Goal: Task Accomplishment & Management: Manage account settings

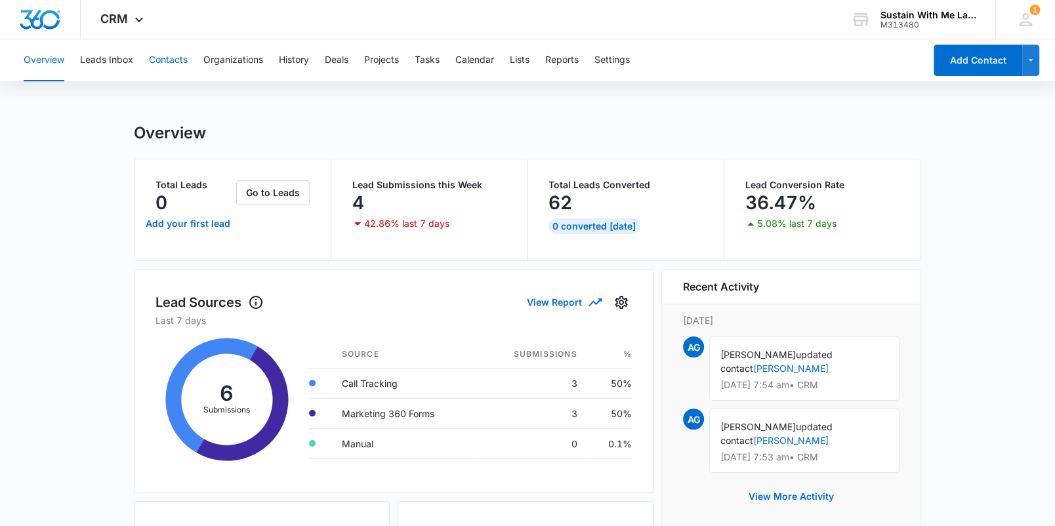
click at [172, 58] on button "Contacts" at bounding box center [168, 60] width 39 height 42
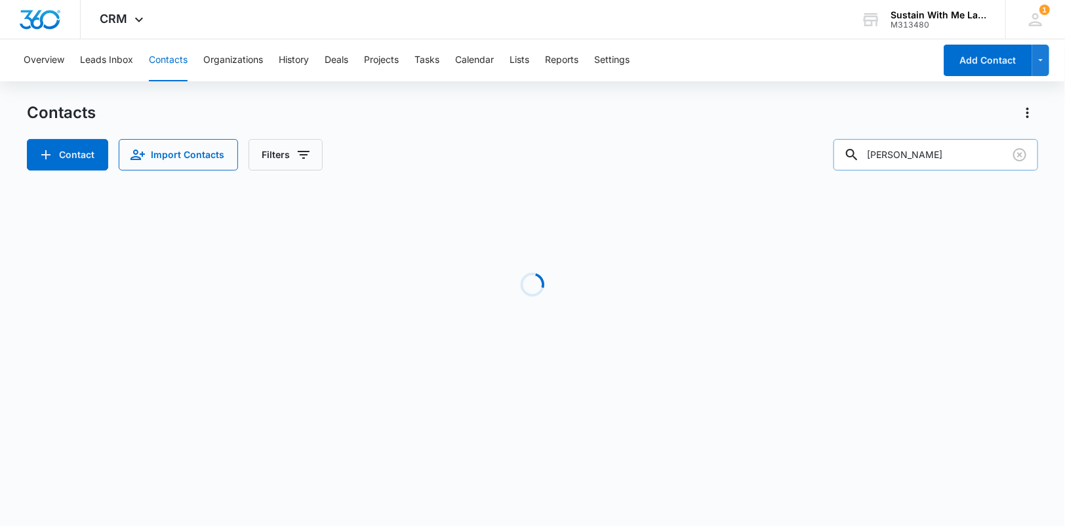
click at [937, 154] on input "[PERSON_NAME]" at bounding box center [936, 154] width 205 height 31
type input "[PERSON_NAME]"
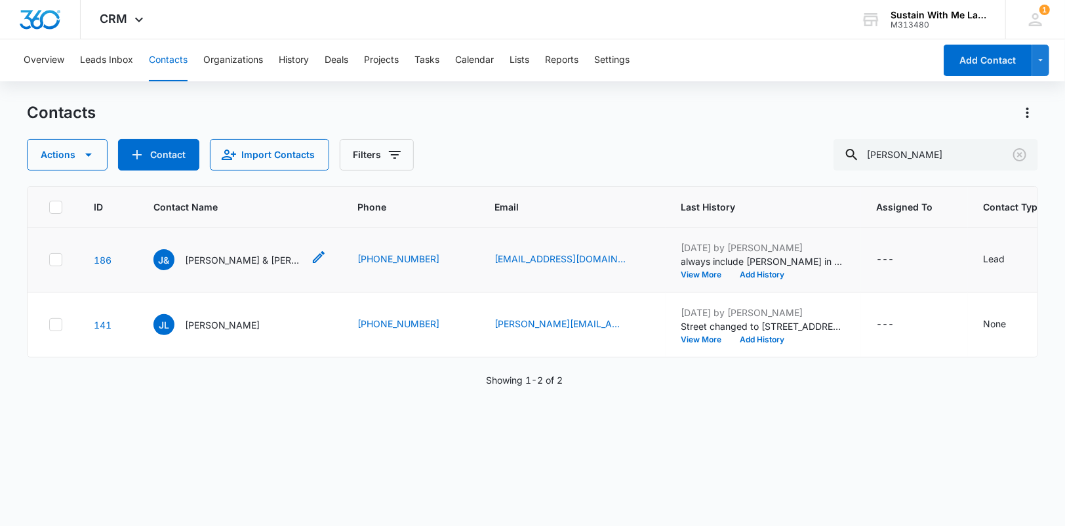
click at [251, 267] on p "[PERSON_NAME] & [PERSON_NAME]" at bounding box center [244, 260] width 118 height 14
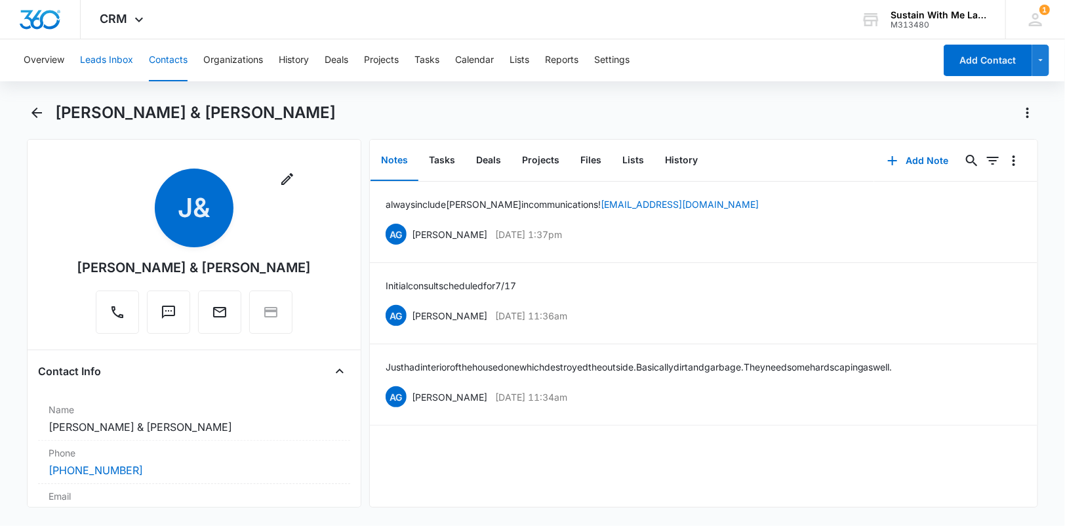
click at [112, 52] on button "Leads Inbox" at bounding box center [106, 60] width 53 height 42
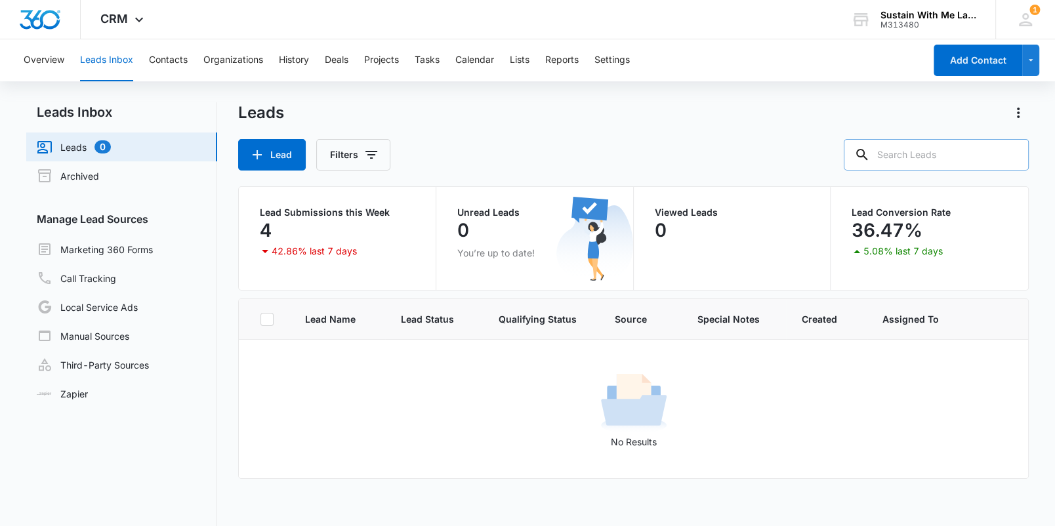
click at [940, 164] on input "text" at bounding box center [935, 154] width 185 height 31
drag, startPoint x: 183, startPoint y: 65, endPoint x: 202, endPoint y: 64, distance: 19.0
click at [183, 65] on button "Contacts" at bounding box center [168, 60] width 39 height 42
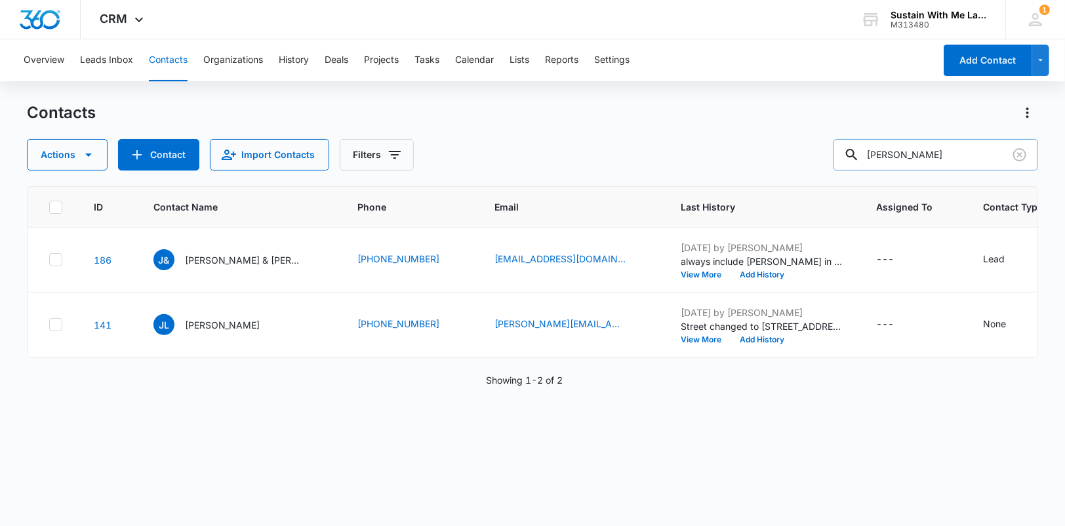
click at [948, 161] on input "[PERSON_NAME]" at bounding box center [936, 154] width 205 height 31
type input "[PERSON_NAME]"
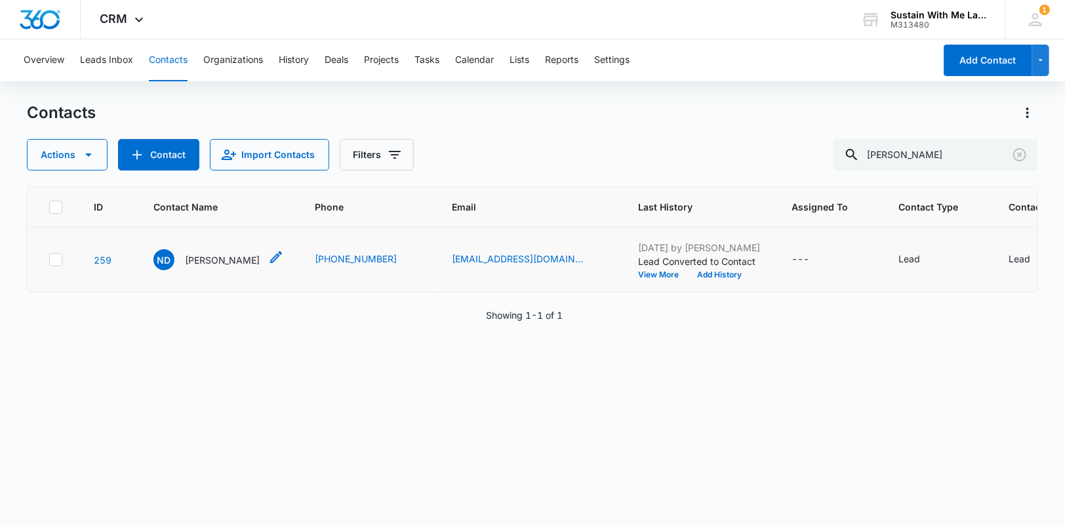
click at [214, 257] on p "[PERSON_NAME]" at bounding box center [222, 260] width 75 height 14
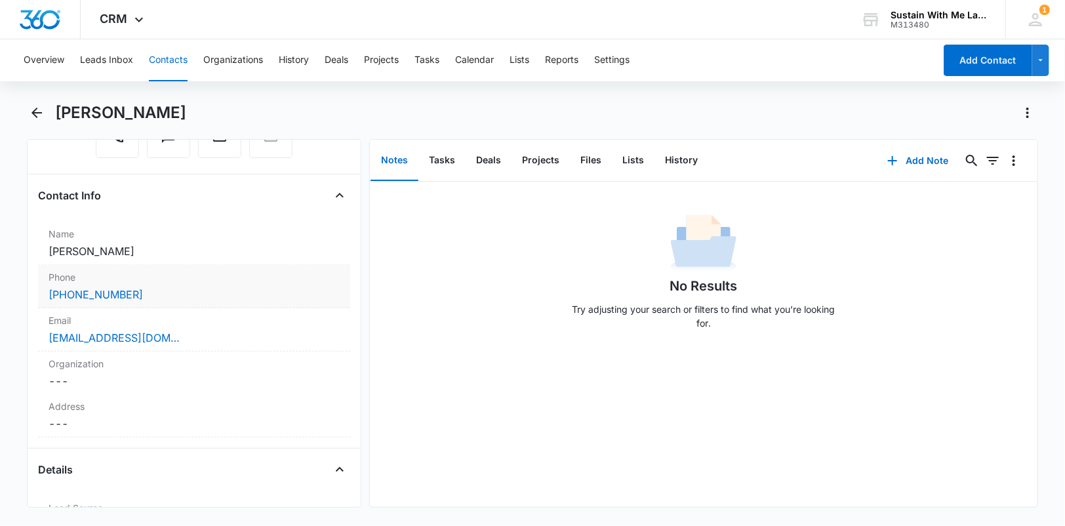
scroll to position [178, 0]
click at [70, 422] on dd "Cancel Save Changes ---" at bounding box center [194, 422] width 291 height 16
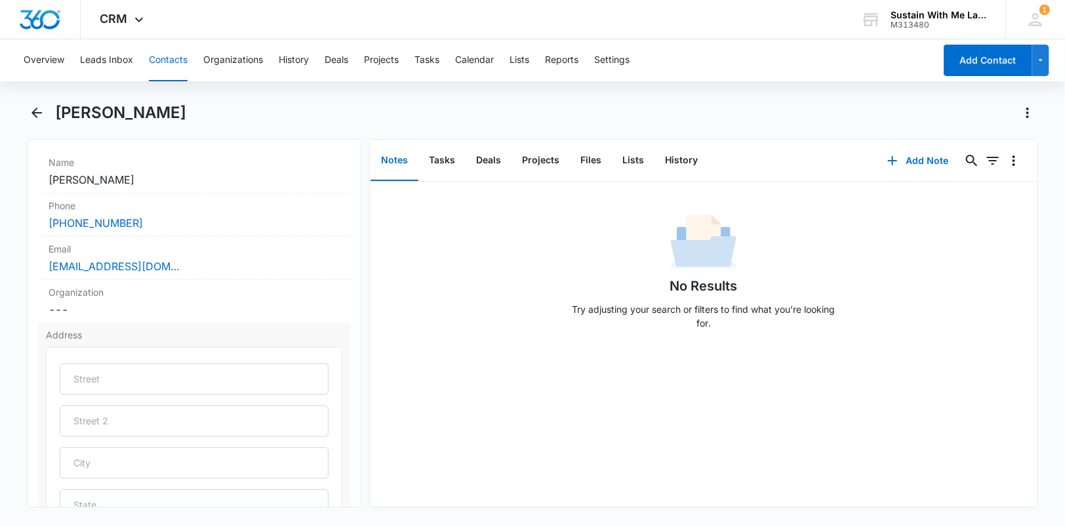
scroll to position [245, 0]
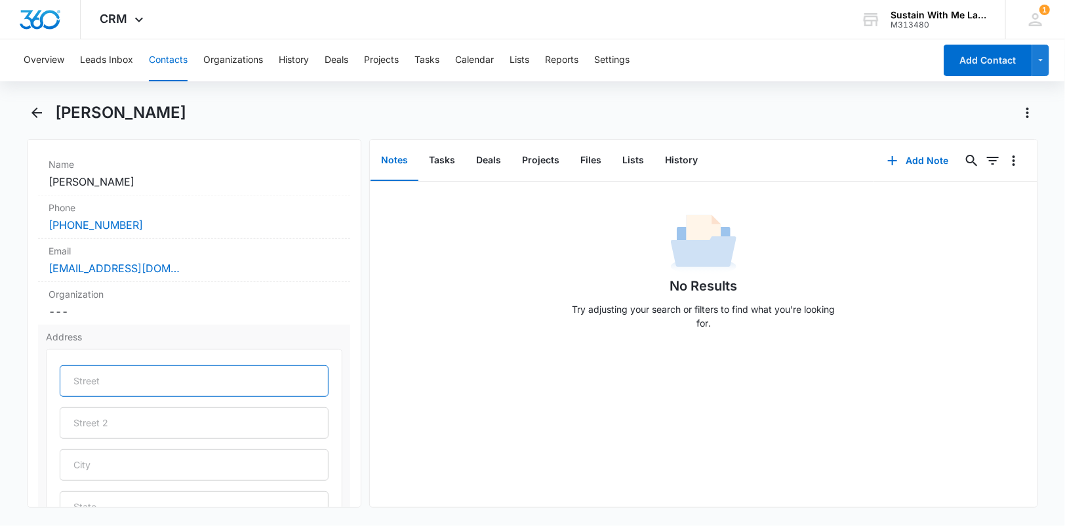
click at [92, 381] on input "text" at bounding box center [194, 380] width 269 height 31
paste input "[STREET_ADDRESS][PERSON_NAME]"
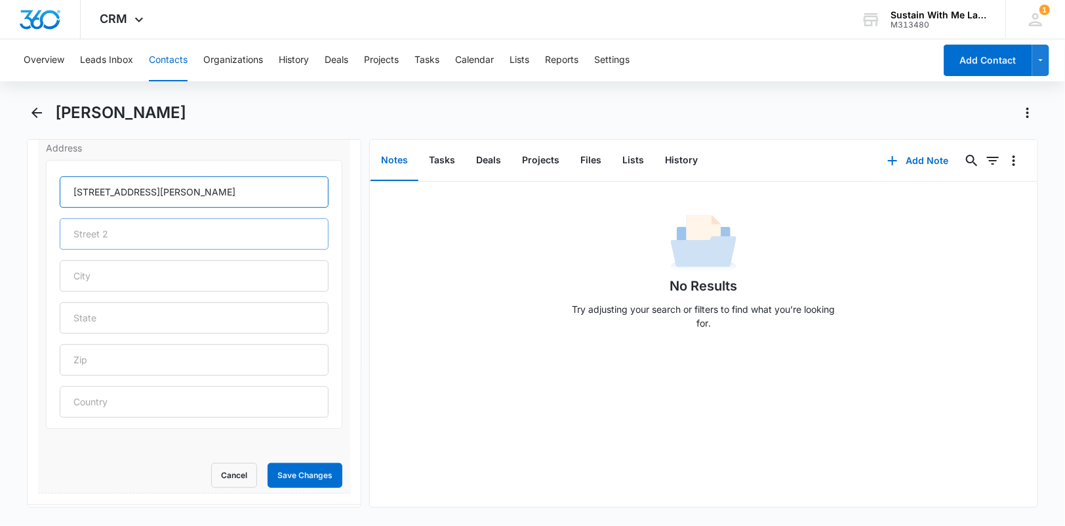
scroll to position [435, 0]
type input "[STREET_ADDRESS][PERSON_NAME]"
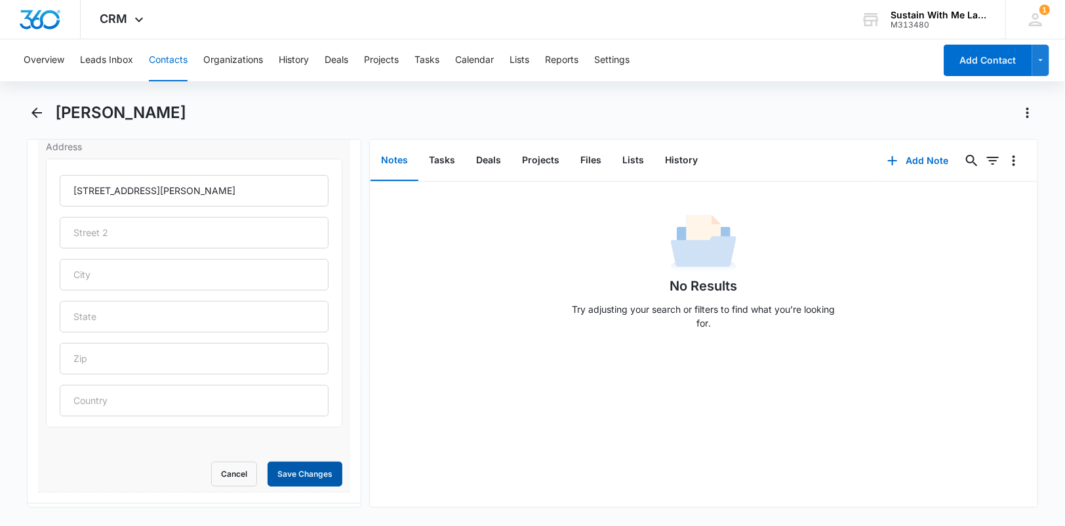
click at [292, 470] on button "Save Changes" at bounding box center [305, 474] width 75 height 25
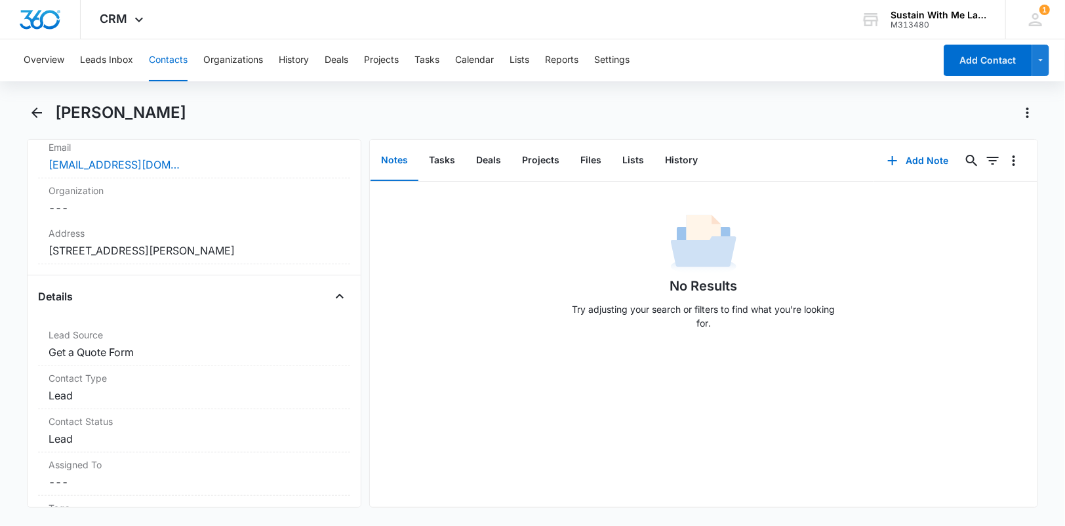
scroll to position [348, 0]
drag, startPoint x: 16, startPoint y: 248, endPoint x: 138, endPoint y: 251, distance: 121.4
click at [136, 249] on main "[PERSON_NAME] Remove ND [PERSON_NAME] Contact Info Name Cancel Save Changes [PE…" at bounding box center [532, 312] width 1065 height 421
copy dd "1903 [PERSON_NAME] Ave"
